Goal: Information Seeking & Learning: Learn about a topic

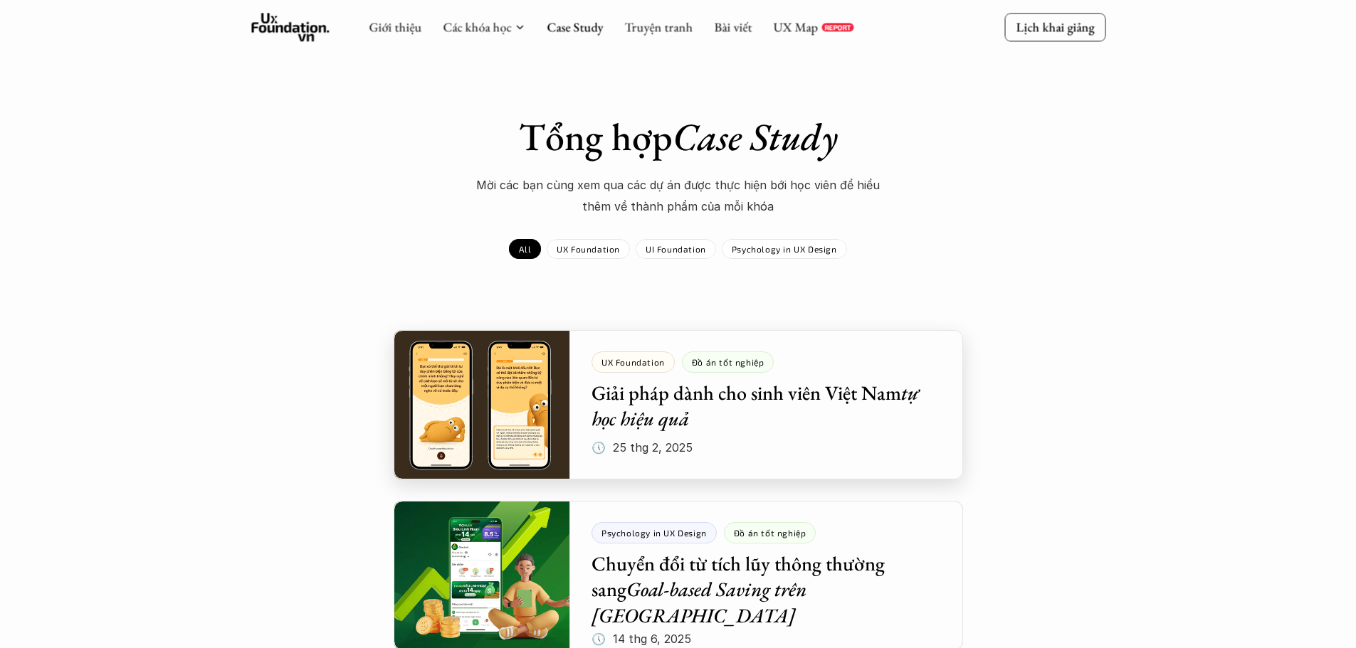
scroll to position [285, 0]
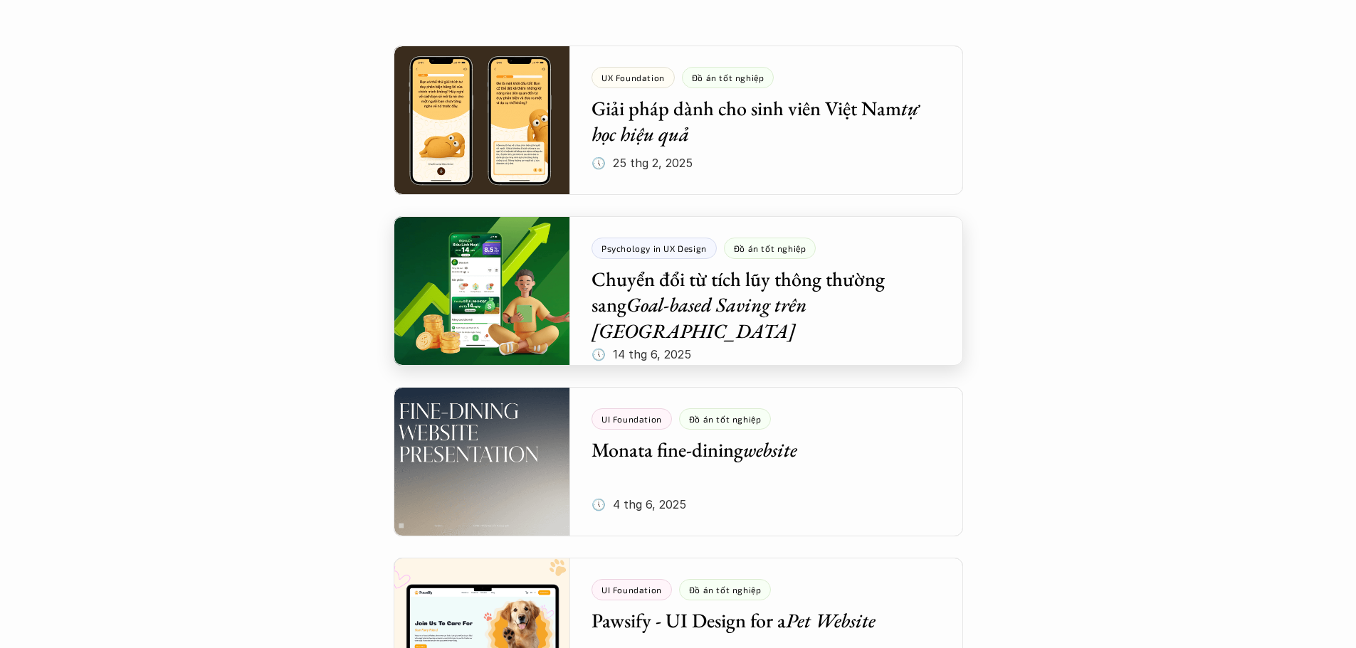
click at [487, 305] on div at bounding box center [678, 290] width 569 height 149
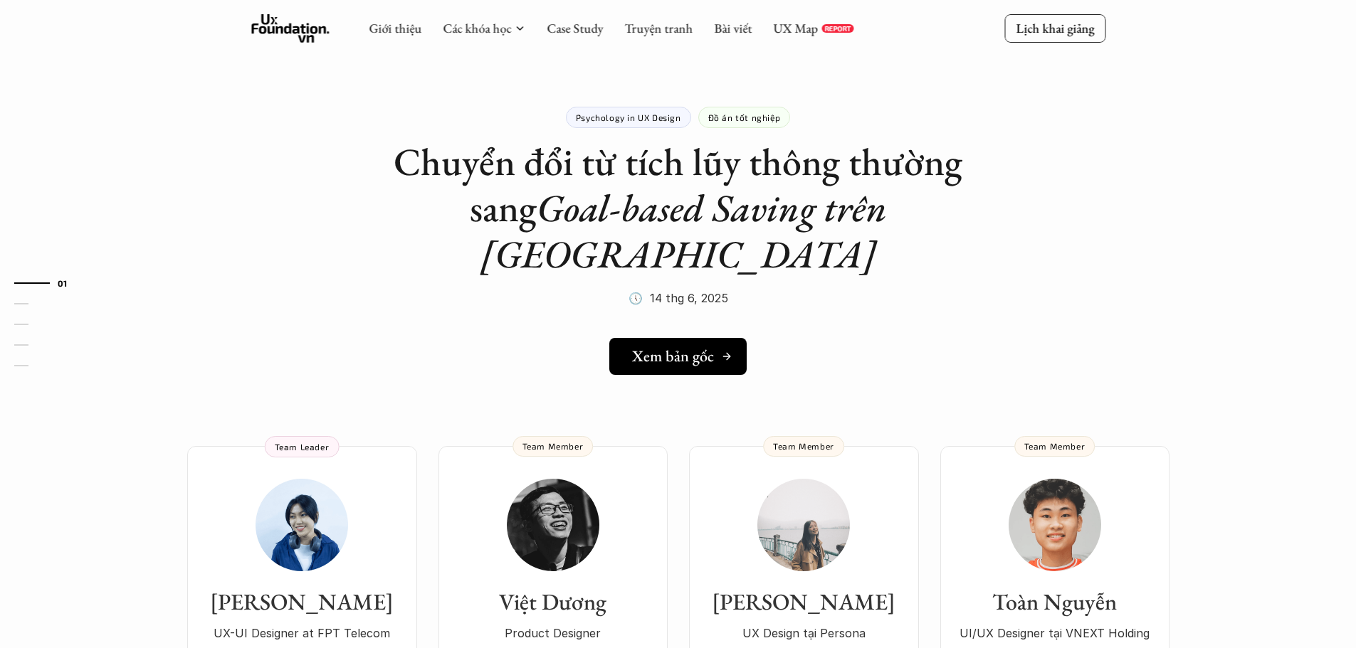
click at [635, 347] on h5 "Xem bản gốc" at bounding box center [673, 356] width 82 height 19
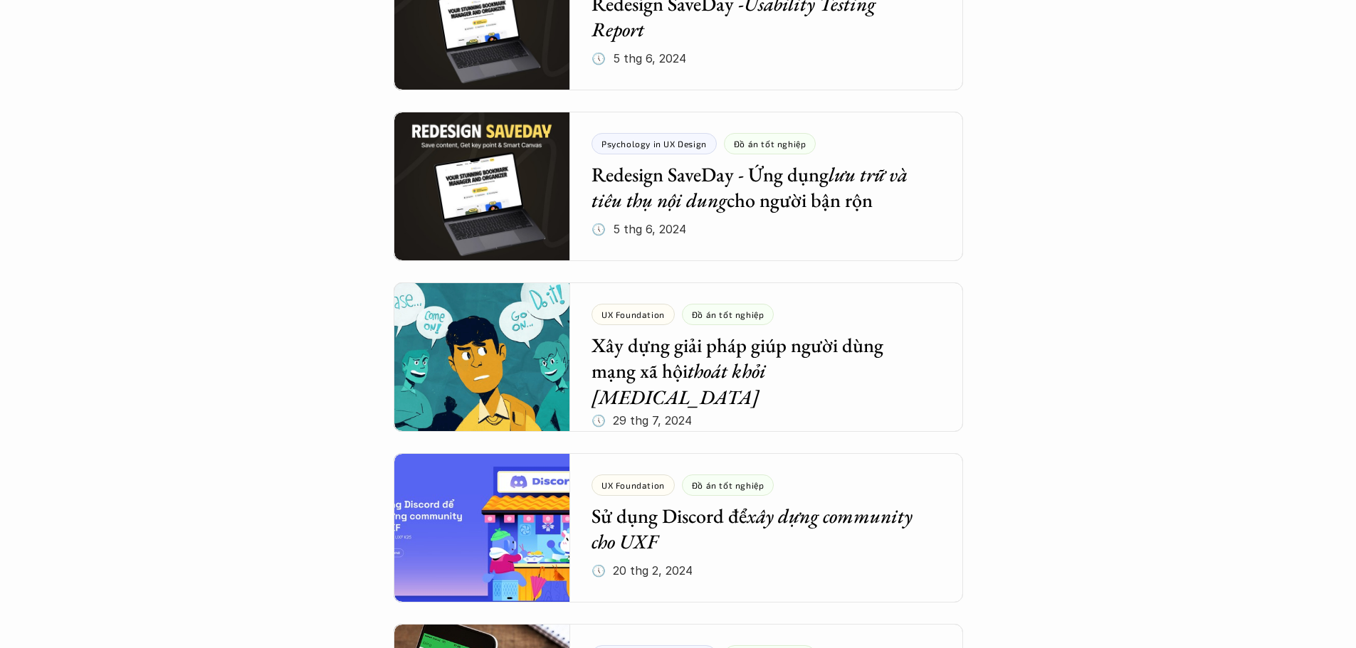
scroll to position [1139, 0]
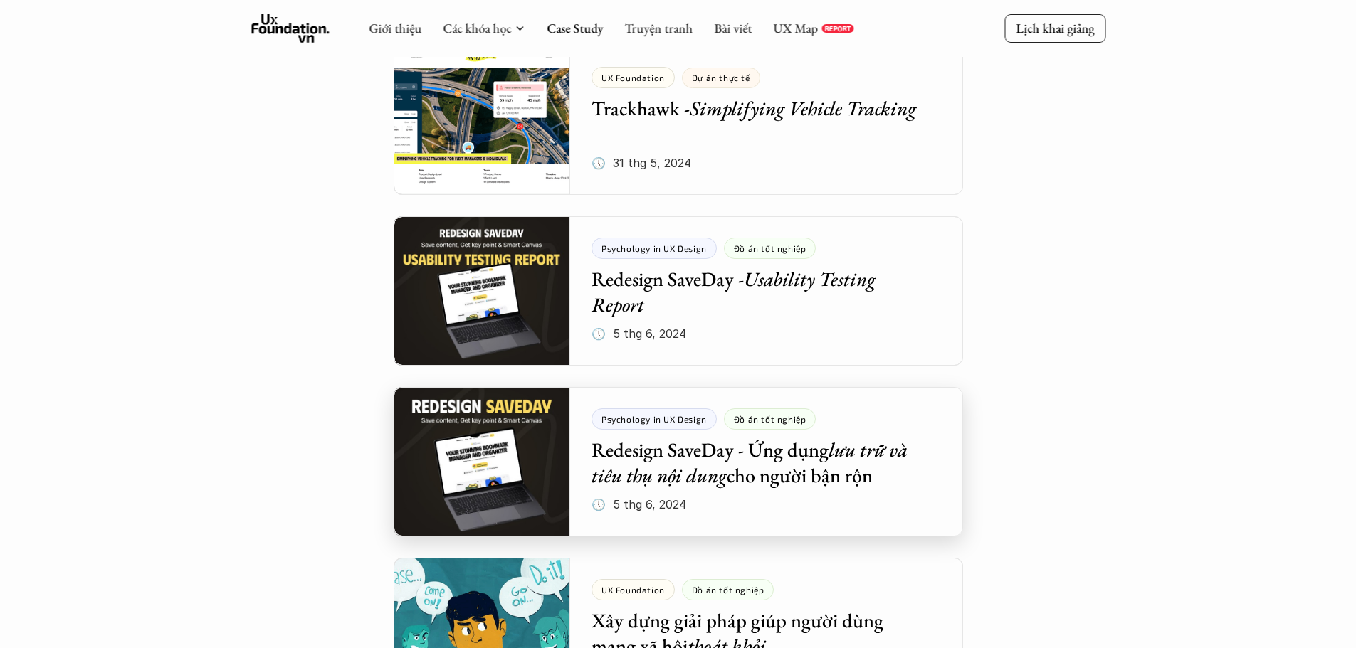
click at [432, 416] on div at bounding box center [678, 461] width 569 height 149
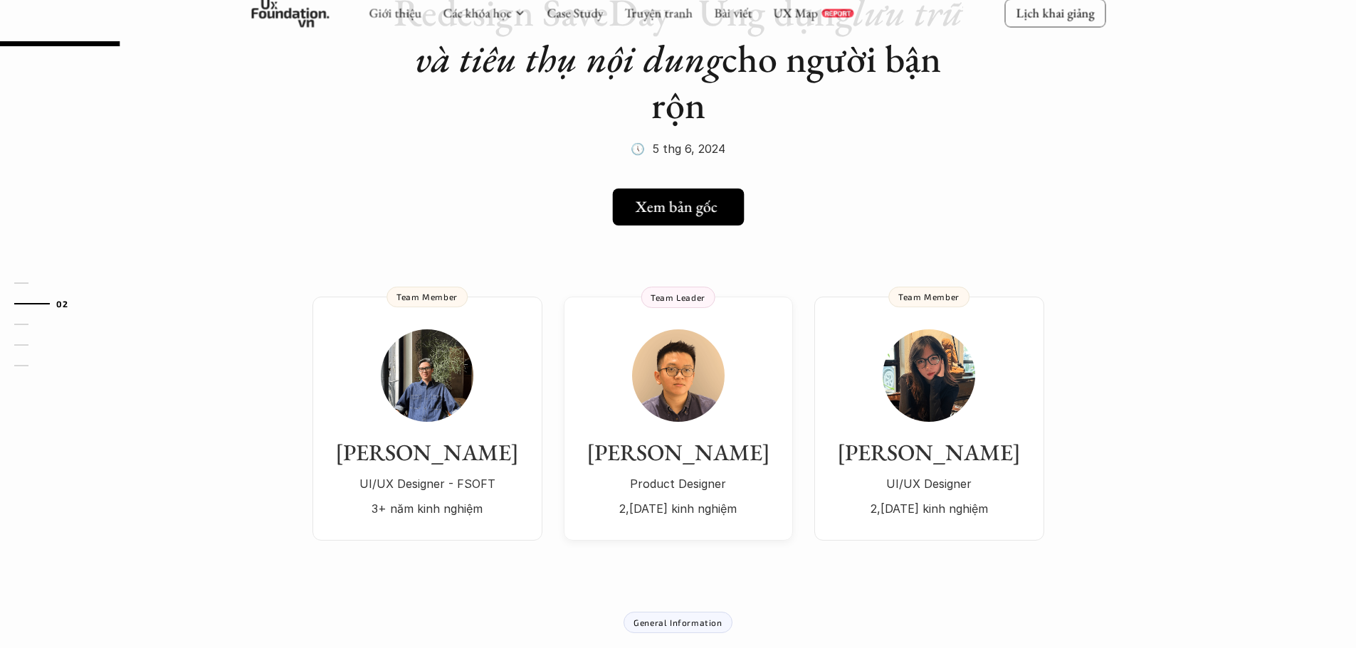
scroll to position [142, 0]
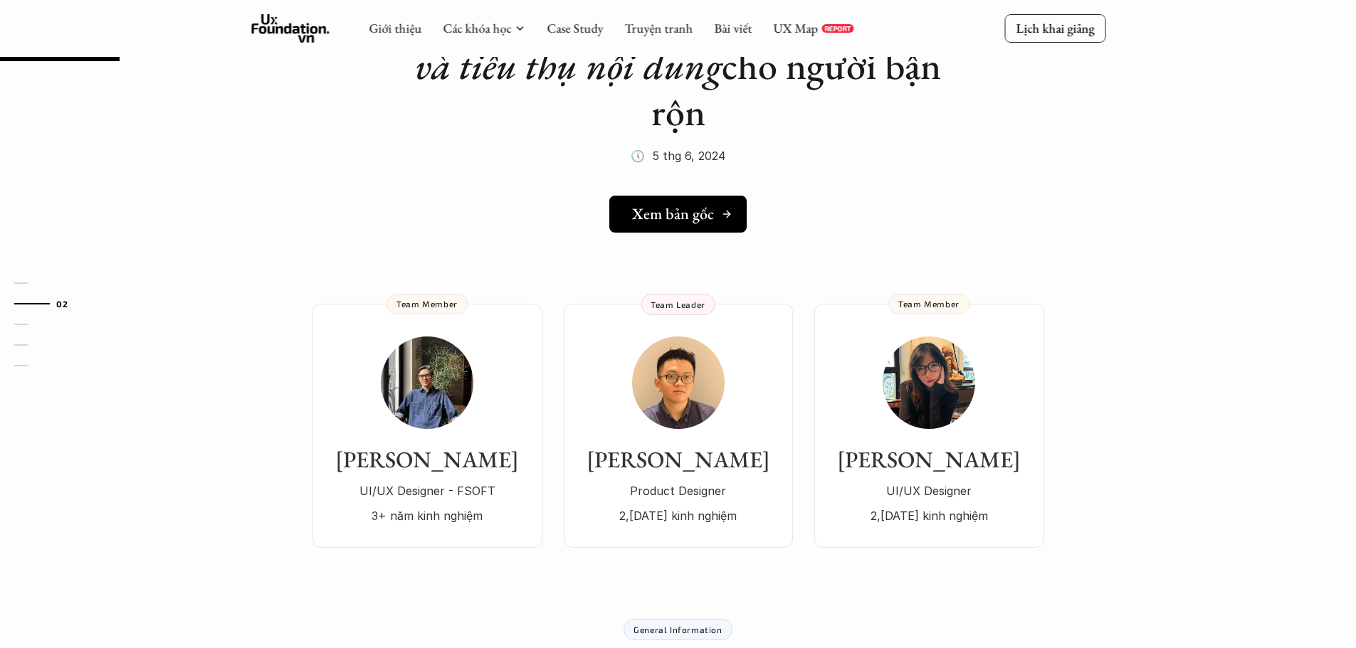
click at [675, 206] on h5 "Xem bản gốc" at bounding box center [673, 214] width 82 height 19
